Goal: Transaction & Acquisition: Purchase product/service

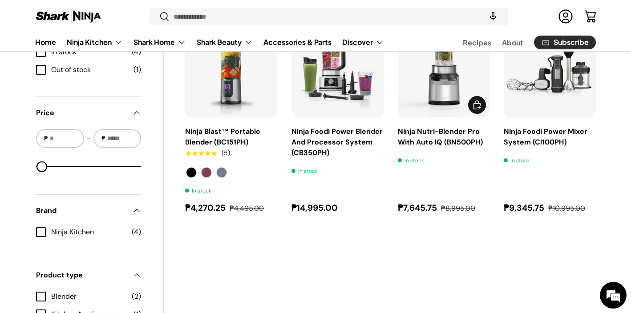
scroll to position [336, 0]
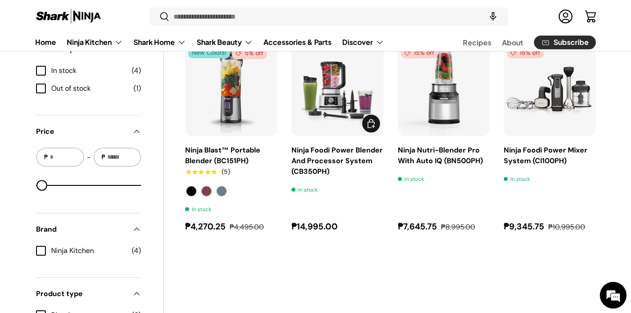
click at [322, 149] on link "Ninja Foodi Power Blender And Processor System (CB350PH)" at bounding box center [336, 160] width 91 height 31
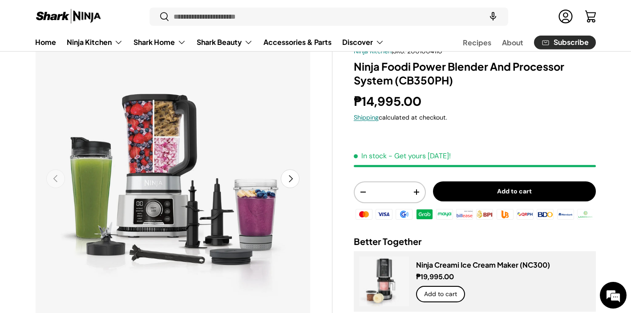
scroll to position [52, 0]
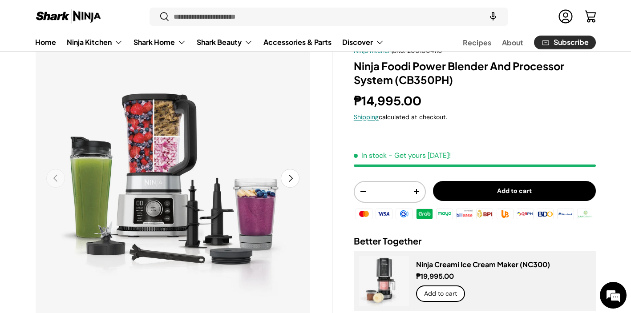
click at [295, 177] on button "Next" at bounding box center [290, 178] width 19 height 19
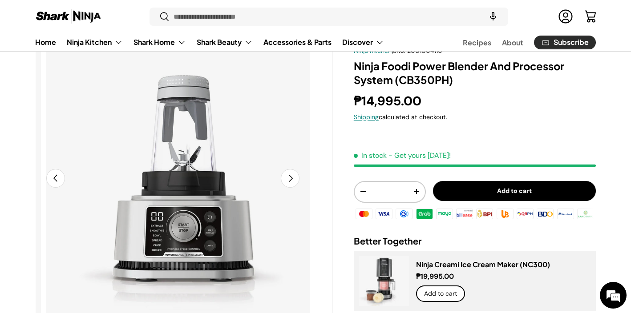
scroll to position [0, 280]
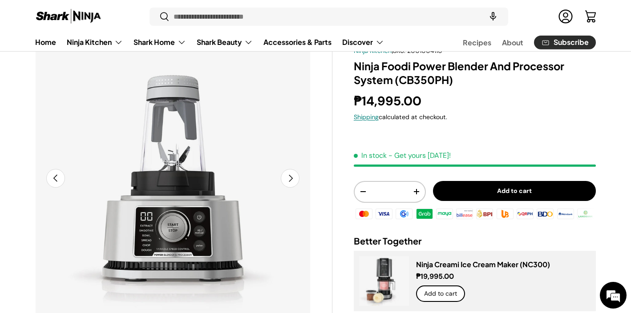
click at [295, 177] on button "Next" at bounding box center [290, 178] width 19 height 19
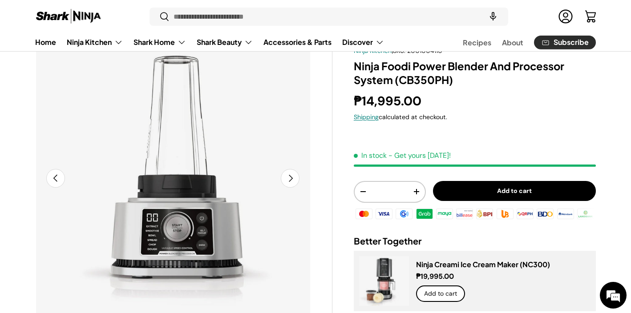
click at [295, 177] on button "Next" at bounding box center [290, 178] width 19 height 19
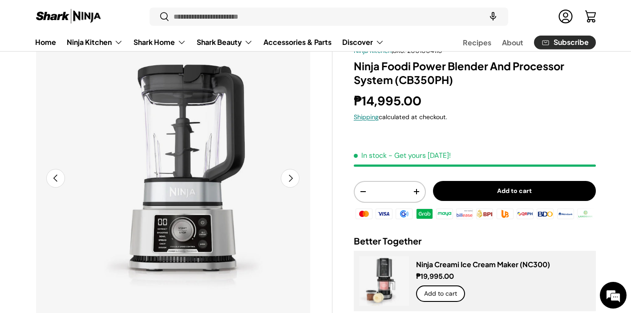
scroll to position [0, 839]
click at [295, 177] on button "Next" at bounding box center [290, 178] width 19 height 19
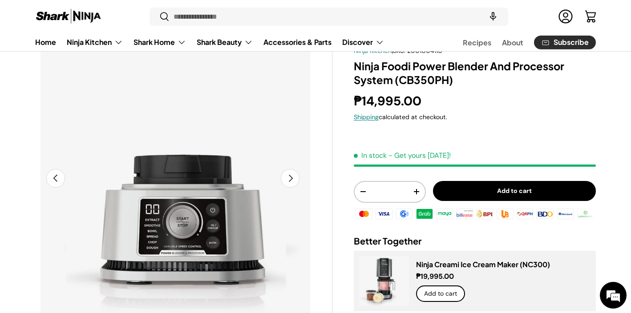
scroll to position [0, 1119]
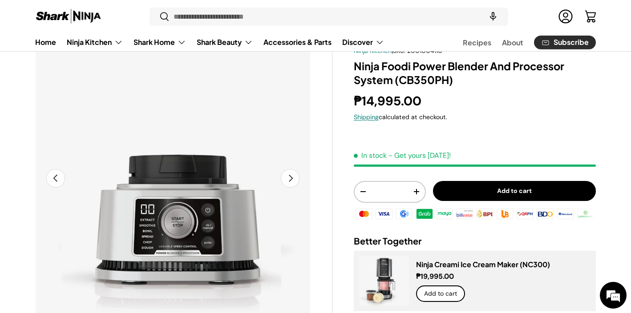
click at [295, 177] on button "Next" at bounding box center [290, 178] width 19 height 19
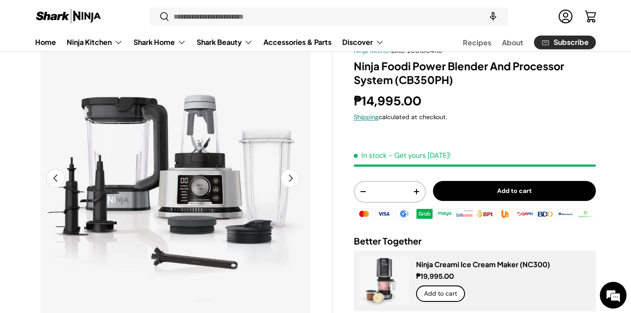
scroll to position [0, 1399]
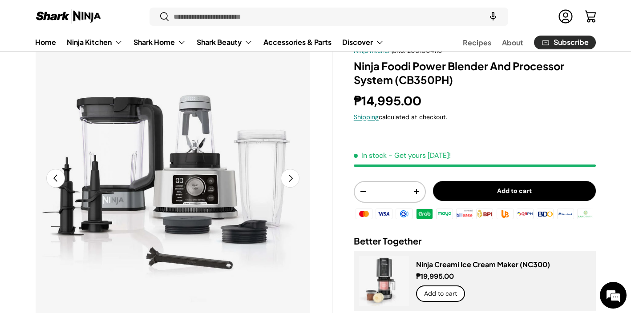
click at [481, 190] on button "Add to cart" at bounding box center [514, 191] width 163 height 20
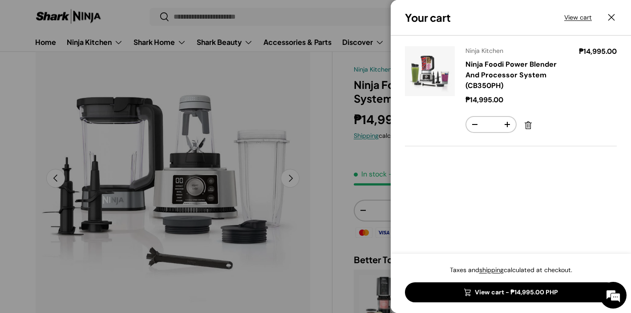
scroll to position [0, 0]
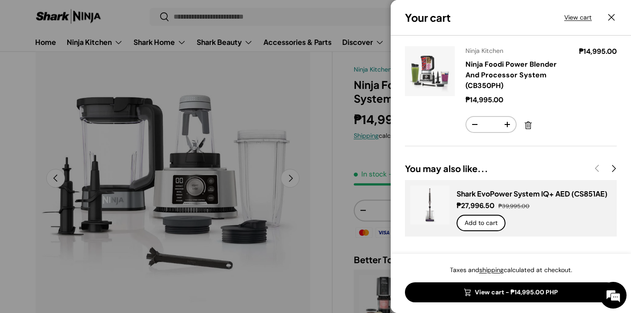
click at [615, 19] on button "Close" at bounding box center [611, 18] width 20 height 20
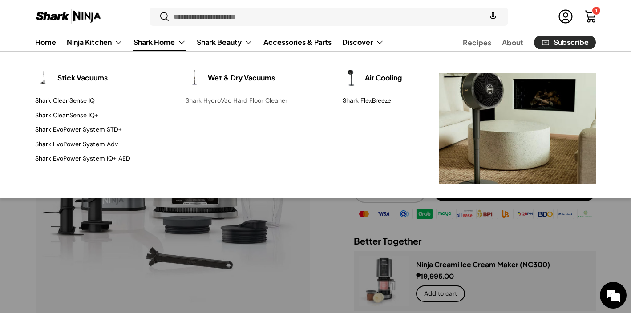
click at [218, 102] on link "Shark HydroVac Hard Floor Cleaner" at bounding box center [250, 101] width 129 height 14
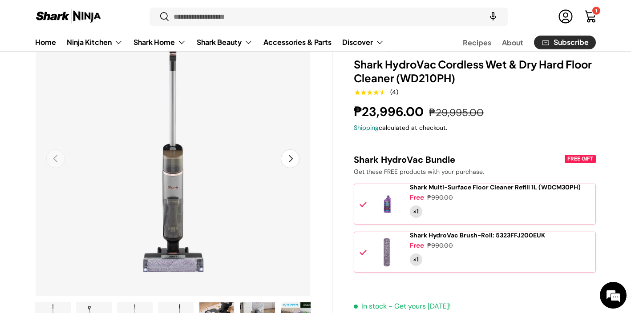
scroll to position [68, 0]
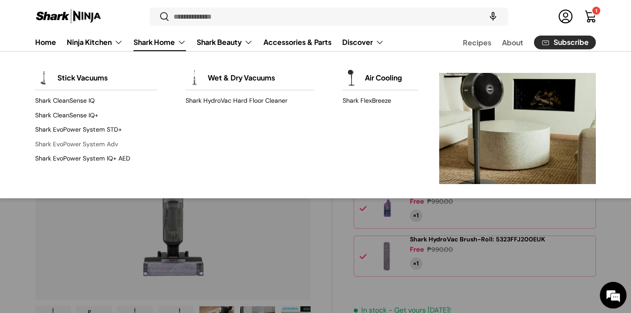
click at [72, 146] on link "Shark EvoPower System Adv" at bounding box center [96, 144] width 122 height 14
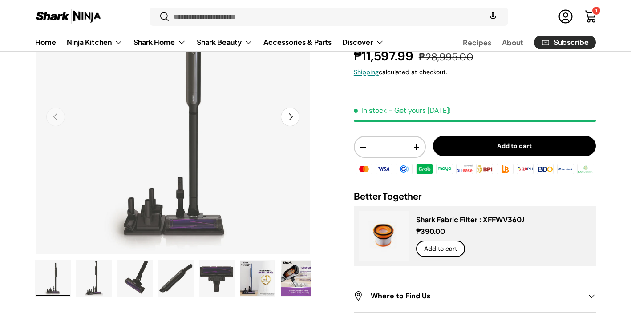
scroll to position [115, 0]
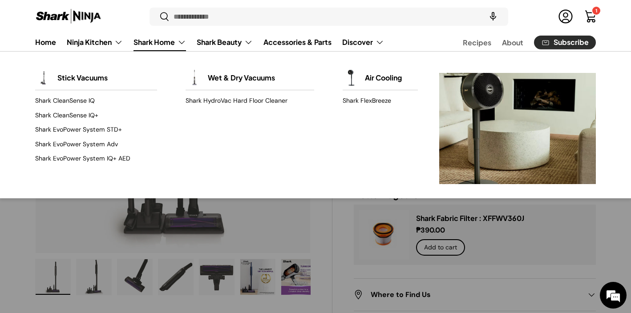
click at [152, 46] on link "Shark Home" at bounding box center [159, 42] width 52 height 18
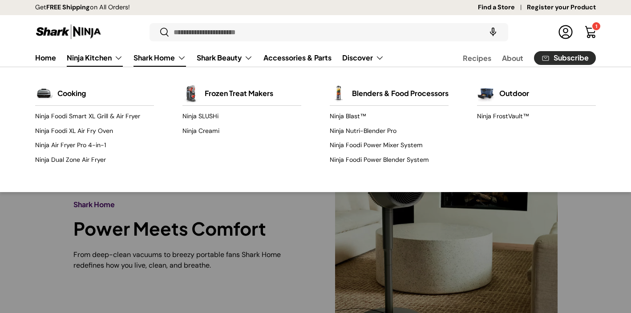
click at [107, 61] on link "Ninja Kitchen" at bounding box center [95, 58] width 56 height 18
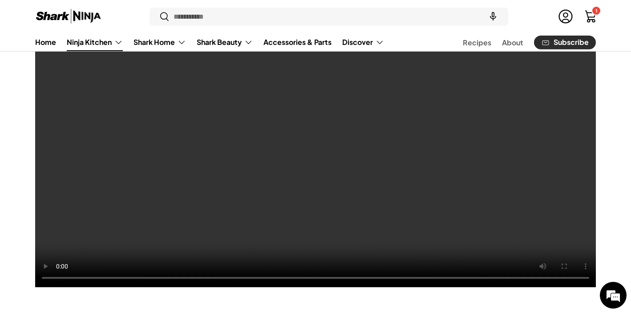
scroll to position [1374, 0]
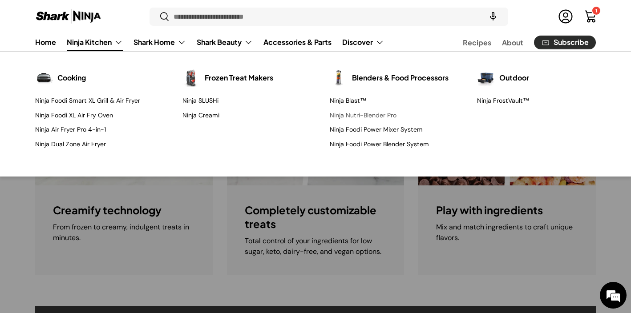
click at [357, 123] on link "Ninja Nutri-Blender Pro" at bounding box center [389, 116] width 119 height 14
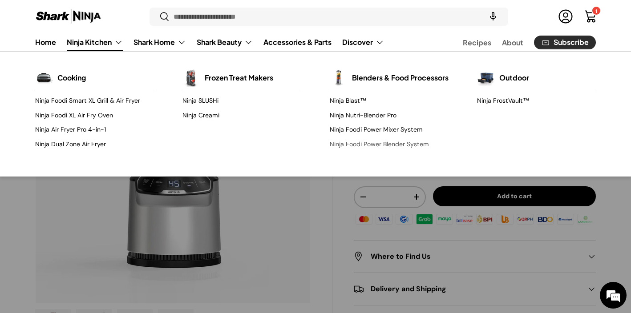
click at [379, 151] on link "Ninja Foodi Power Blender System" at bounding box center [389, 144] width 119 height 14
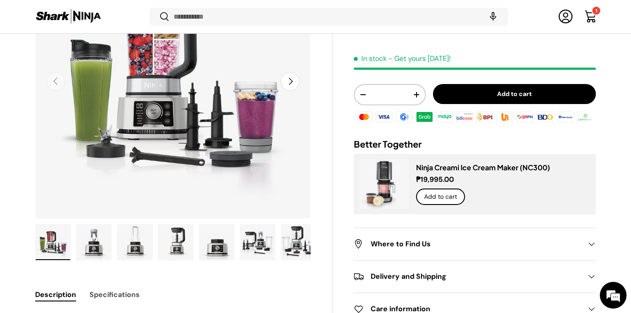
click at [98, 242] on img "Gallery Viewer" at bounding box center [94, 243] width 35 height 36
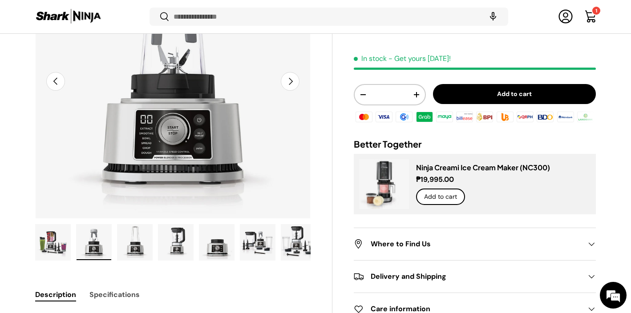
click at [134, 242] on img "Gallery Viewer" at bounding box center [134, 243] width 35 height 36
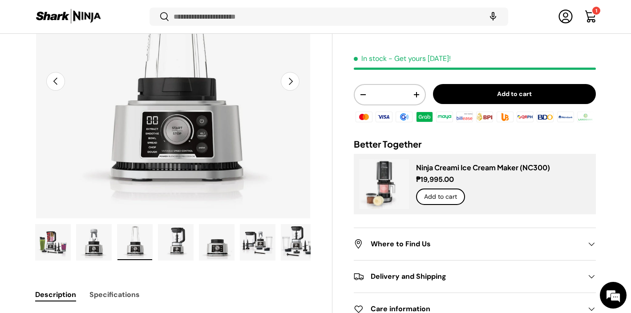
click at [159, 242] on img "Gallery Viewer" at bounding box center [175, 243] width 35 height 36
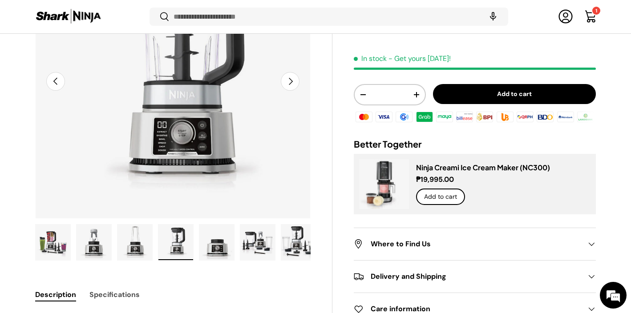
click at [197, 243] on ul "Load image 1 in gallery view Load image 2 in gallery view Load image 3 in galle…" at bounding box center [172, 243] width 275 height 39
click at [226, 245] on img "Gallery Viewer" at bounding box center [216, 243] width 35 height 36
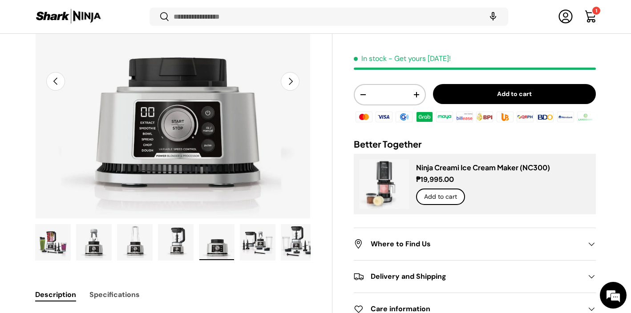
click at [253, 245] on img "Gallery Viewer" at bounding box center [257, 243] width 35 height 36
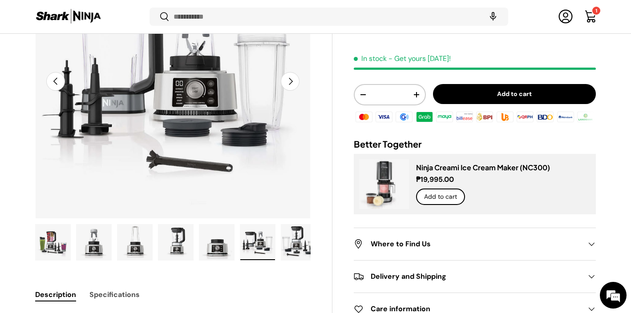
click at [295, 242] on img "Gallery Viewer" at bounding box center [298, 243] width 35 height 36
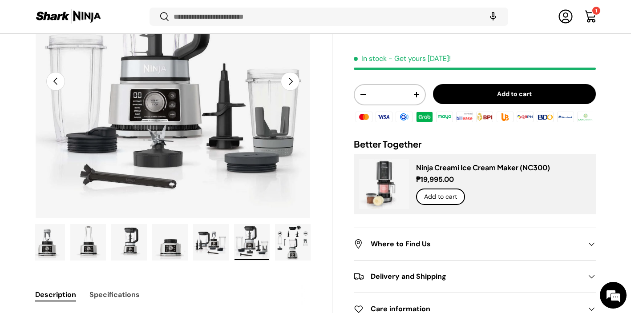
scroll to position [0, 0]
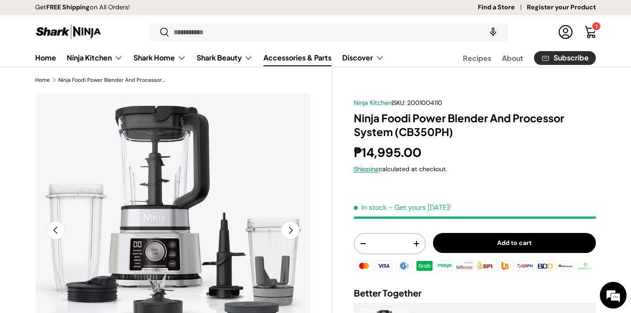
click at [307, 56] on link "Accessories & Parts" at bounding box center [297, 57] width 68 height 17
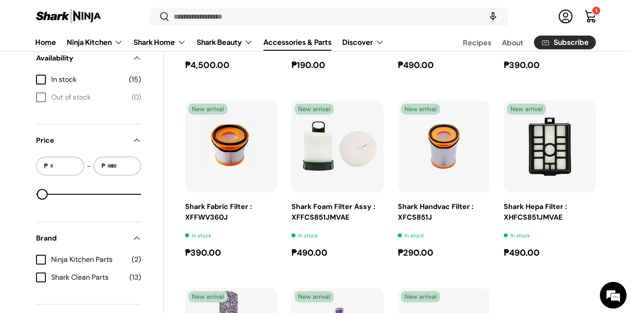
scroll to position [369, 0]
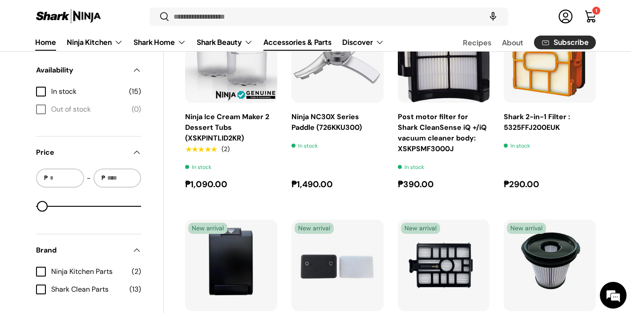
click at [44, 40] on link "Home" at bounding box center [45, 41] width 21 height 17
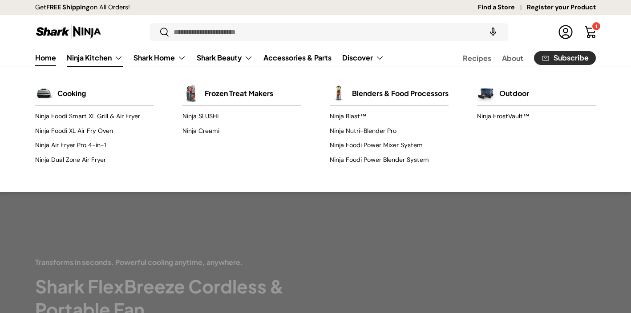
click at [91, 58] on link "Ninja Kitchen" at bounding box center [95, 58] width 56 height 18
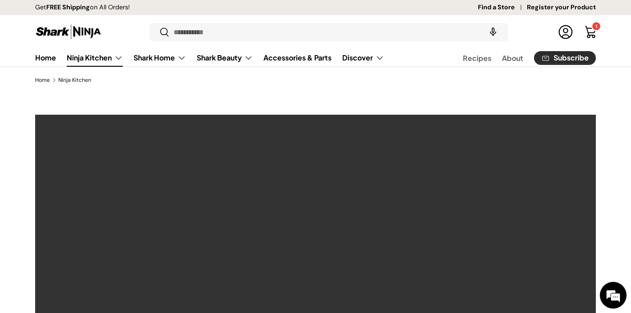
click at [596, 30] on link "Cart 1 1 item" at bounding box center [591, 32] width 20 height 20
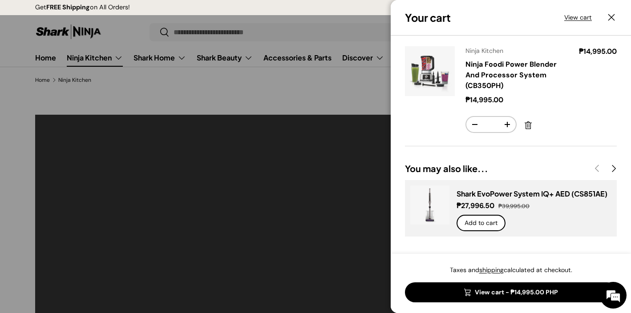
click at [524, 290] on link "View cart - ₱14,995.00 PHP" at bounding box center [511, 292] width 212 height 20
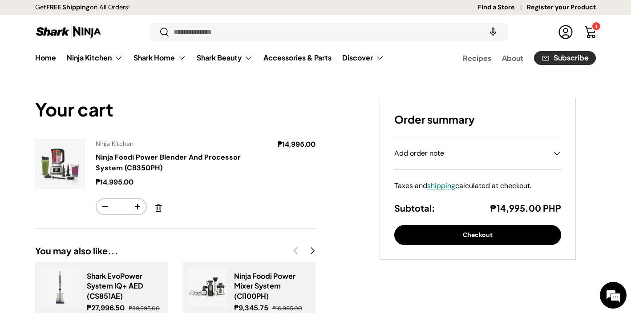
click at [476, 234] on button "Checkout" at bounding box center [477, 235] width 167 height 20
